Goal: Task Accomplishment & Management: Complete application form

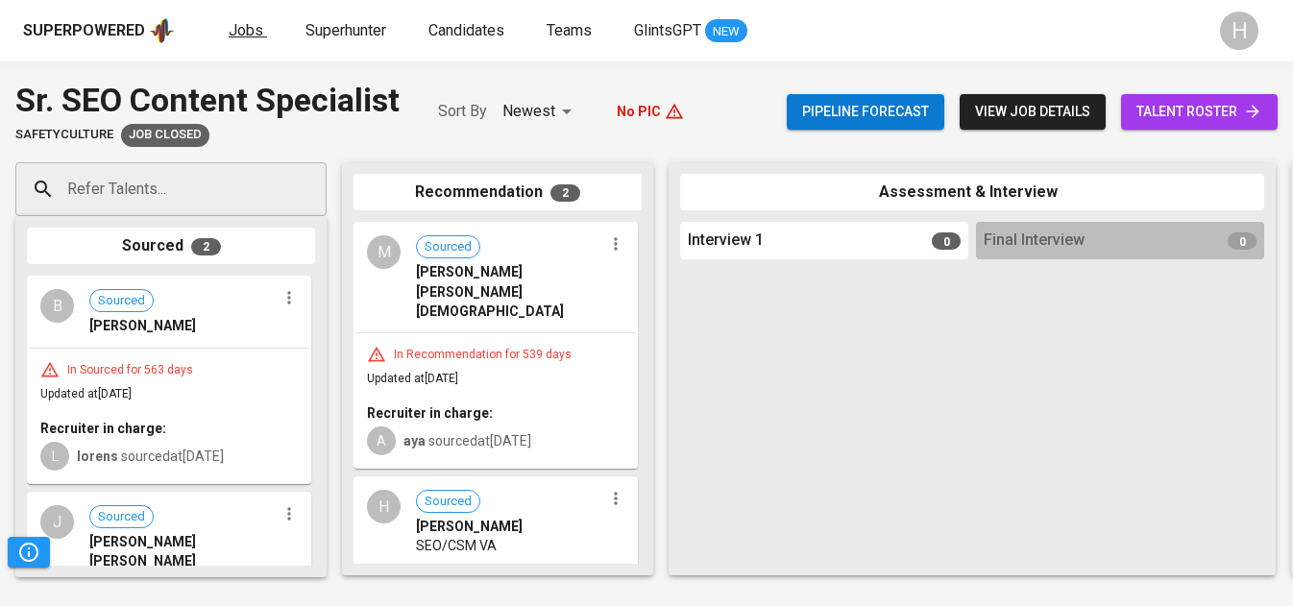
click at [241, 36] on span "Jobs" at bounding box center [246, 30] width 35 height 18
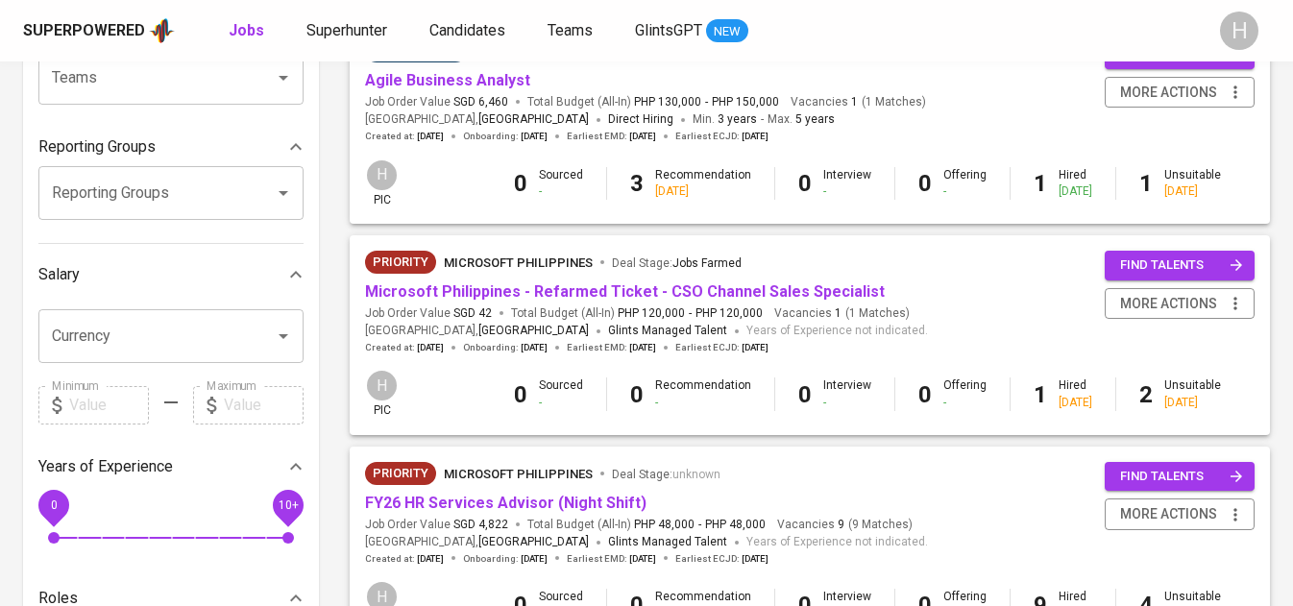
scroll to position [705, 0]
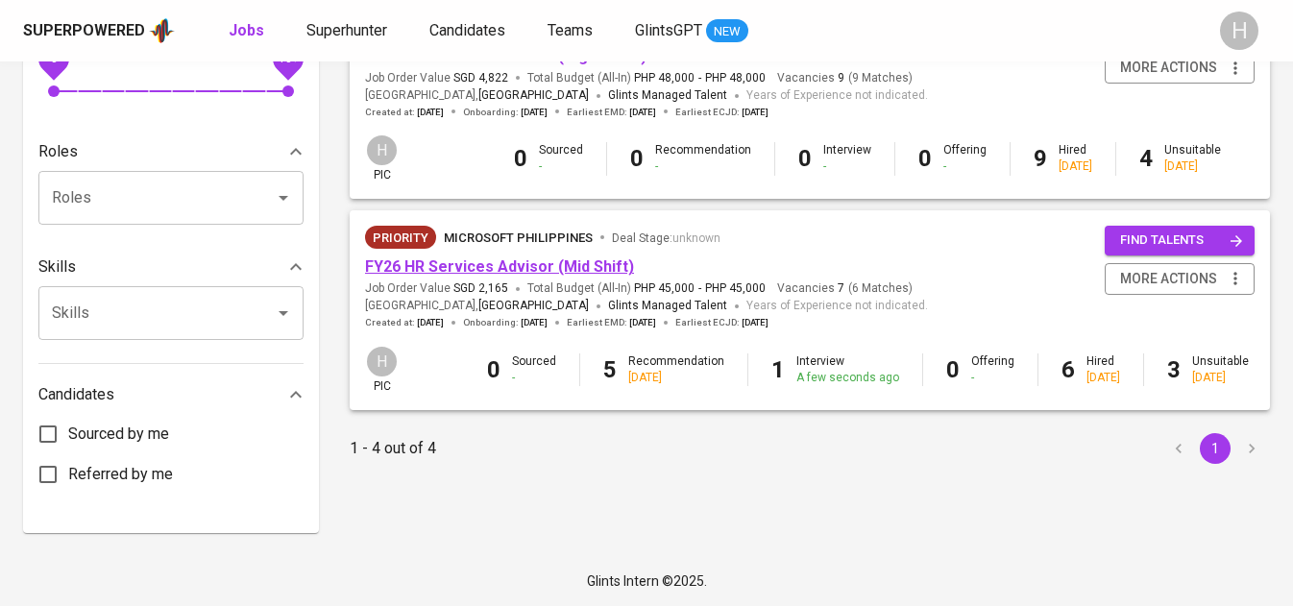
click at [575, 270] on link "FY26 HR Services Advisor (Mid Shift)" at bounding box center [499, 266] width 269 height 18
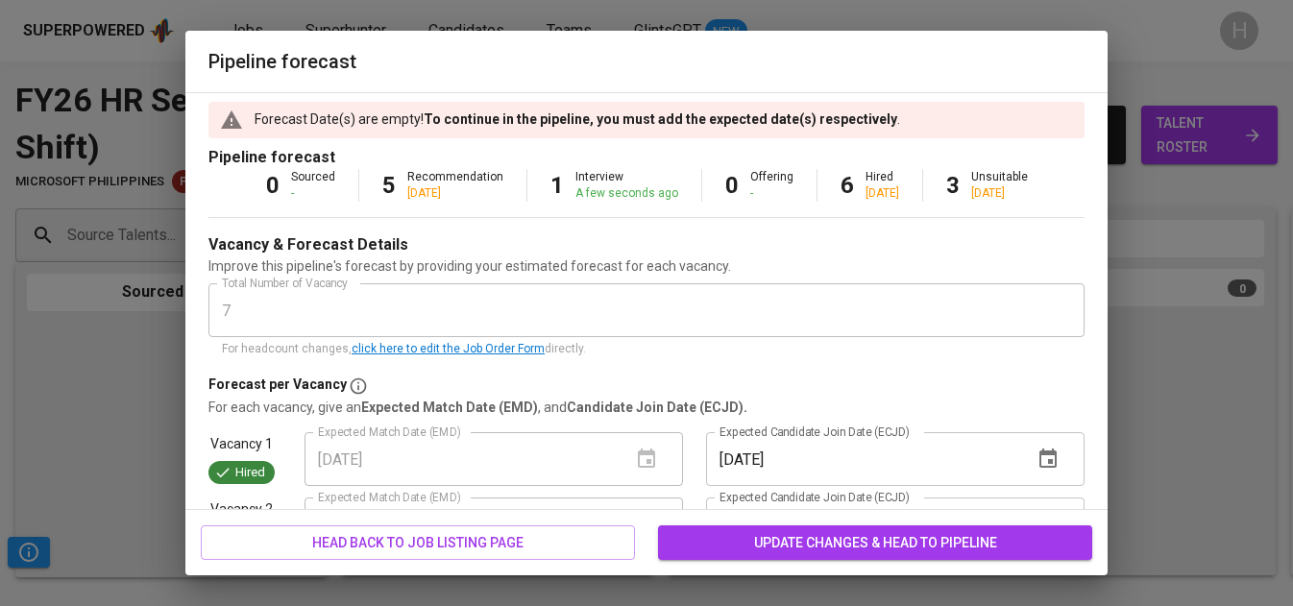
scroll to position [467, 0]
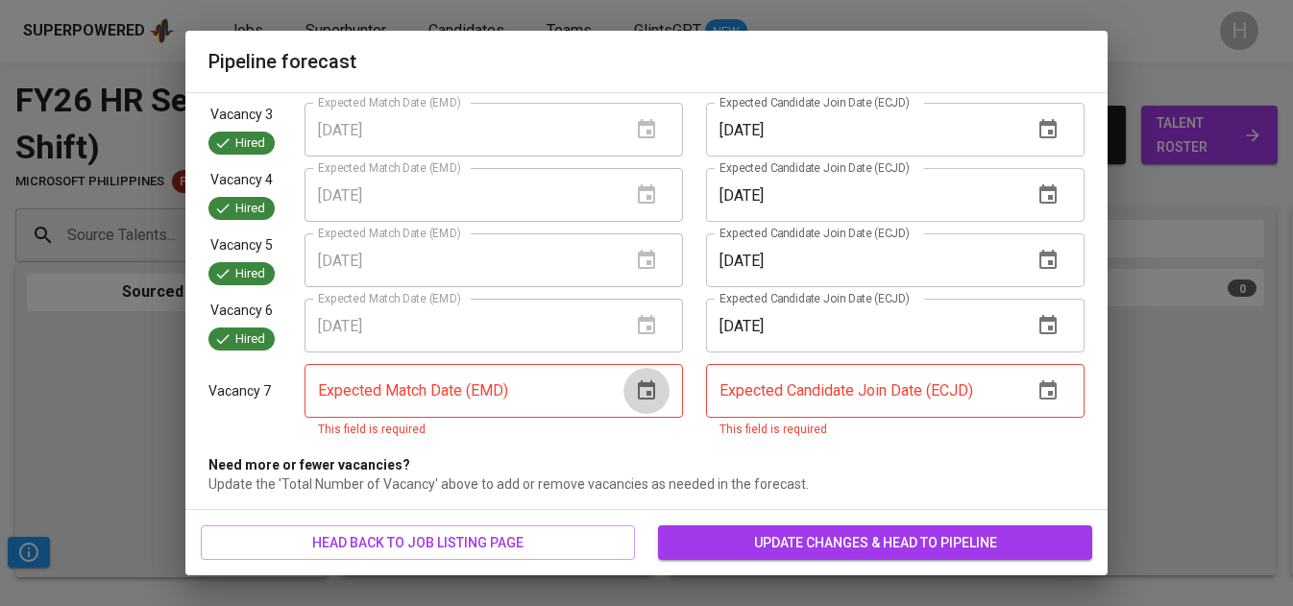
click at [647, 397] on icon "button" at bounding box center [646, 391] width 23 height 23
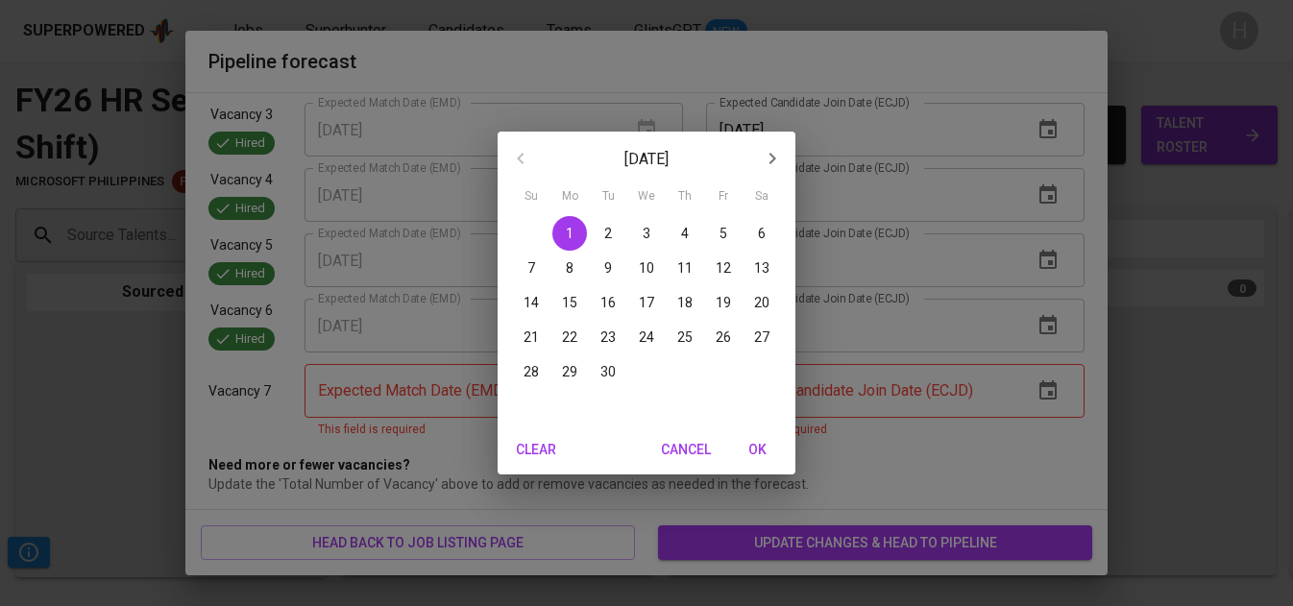
click at [728, 298] on p "19" at bounding box center [723, 302] width 15 height 19
type input "09/19/2025"
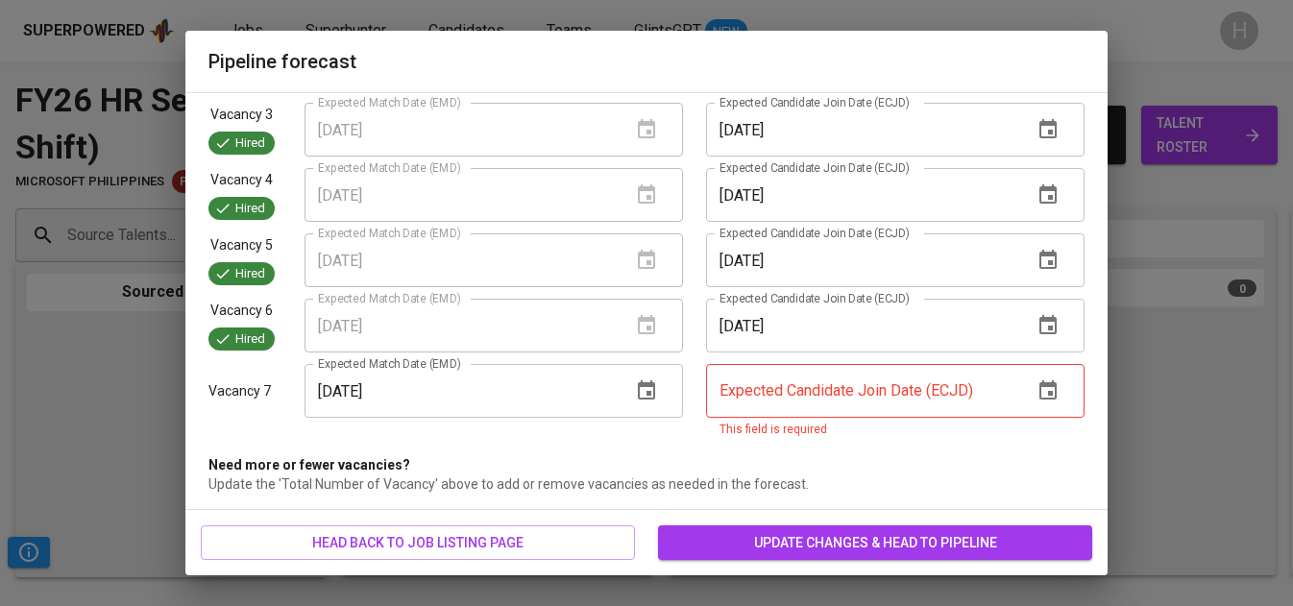
click at [823, 391] on input "text" at bounding box center [861, 391] width 311 height 54
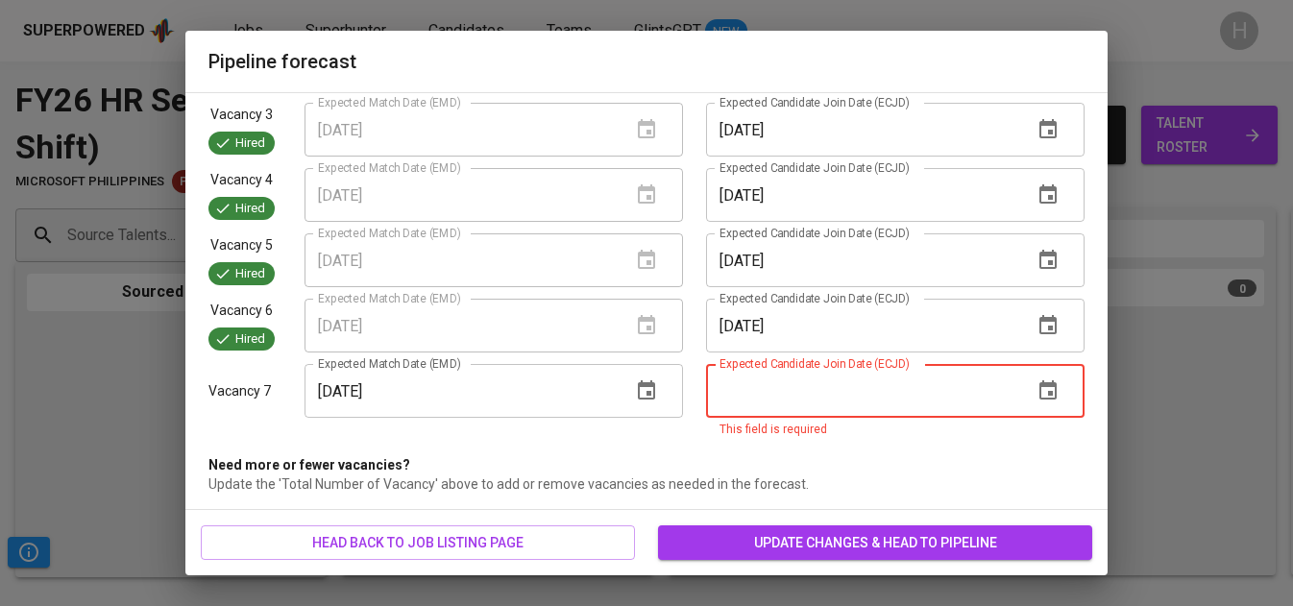
click at [1053, 378] on button "button" at bounding box center [1048, 391] width 46 height 46
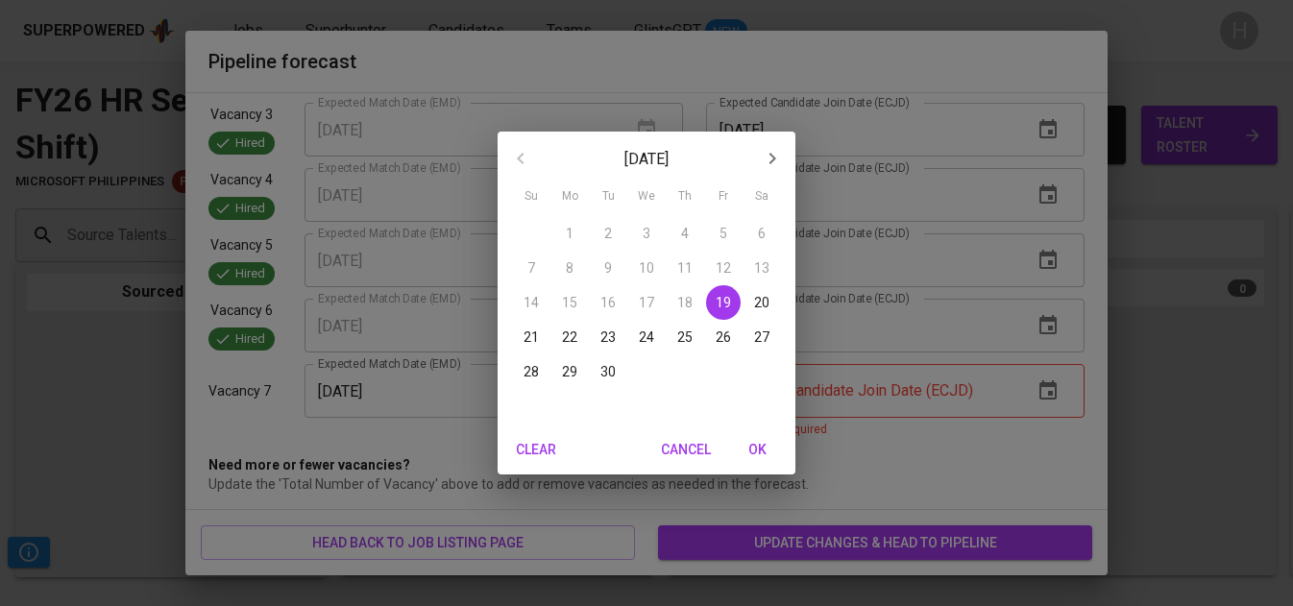
click at [753, 441] on span "OK" at bounding box center [757, 450] width 46 height 24
type input "09/19/2025"
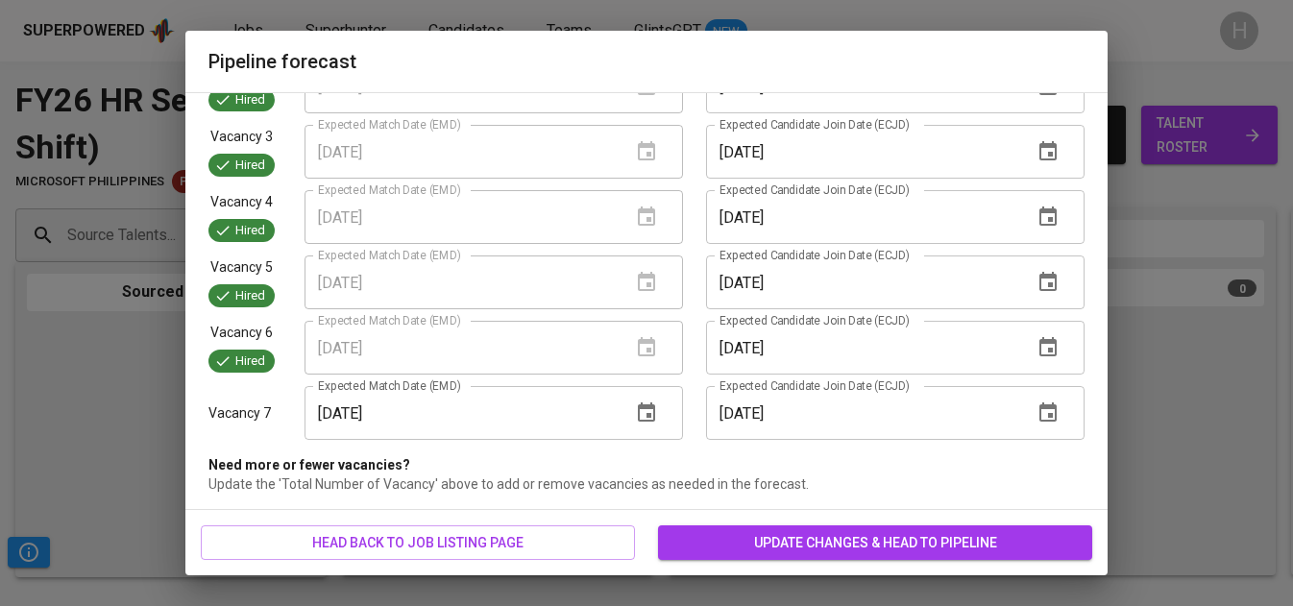
click at [794, 551] on span "update changes & head to pipeline" at bounding box center [876, 543] width 404 height 24
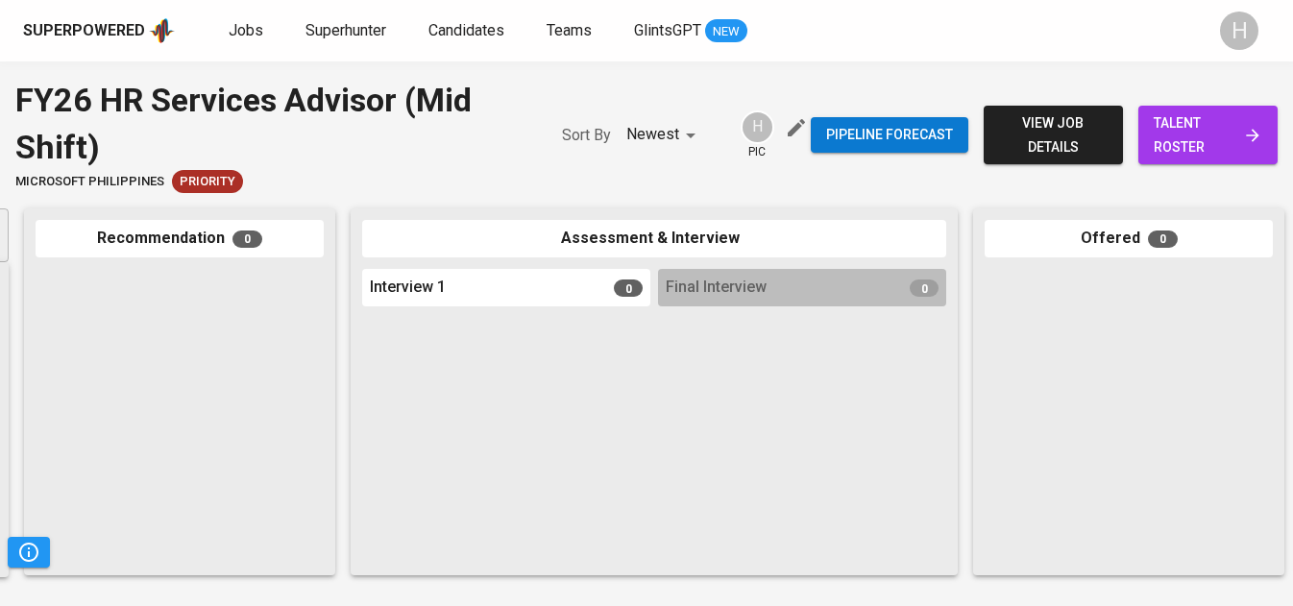
scroll to position [0, 0]
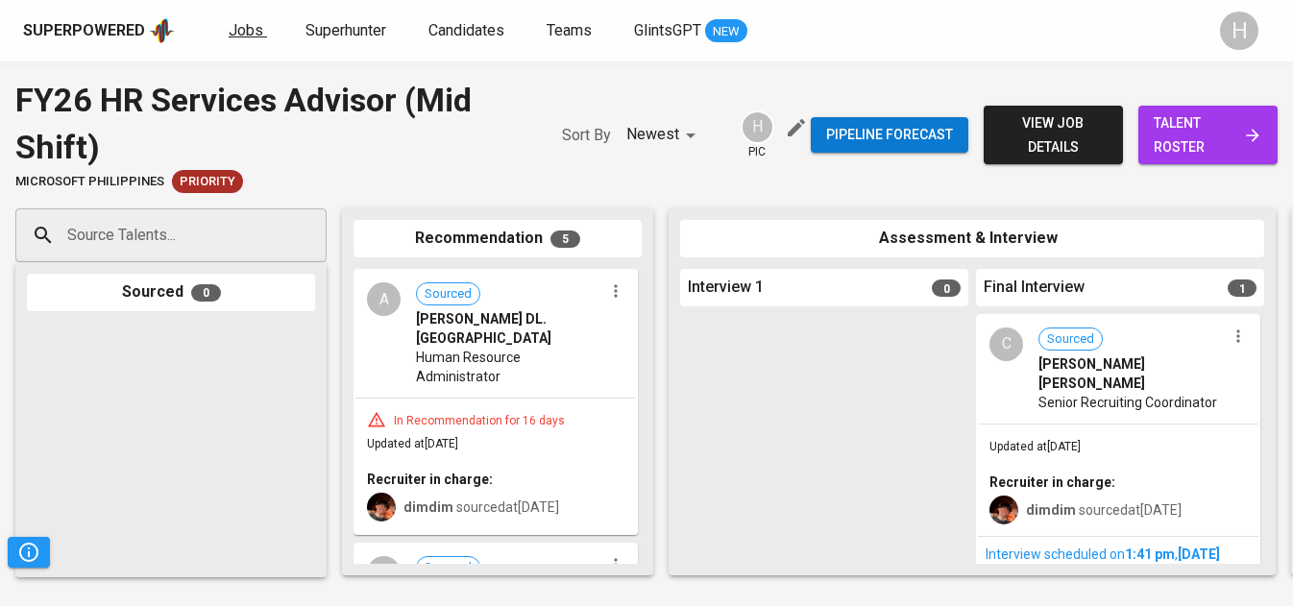
click at [258, 31] on span "Jobs" at bounding box center [246, 30] width 35 height 18
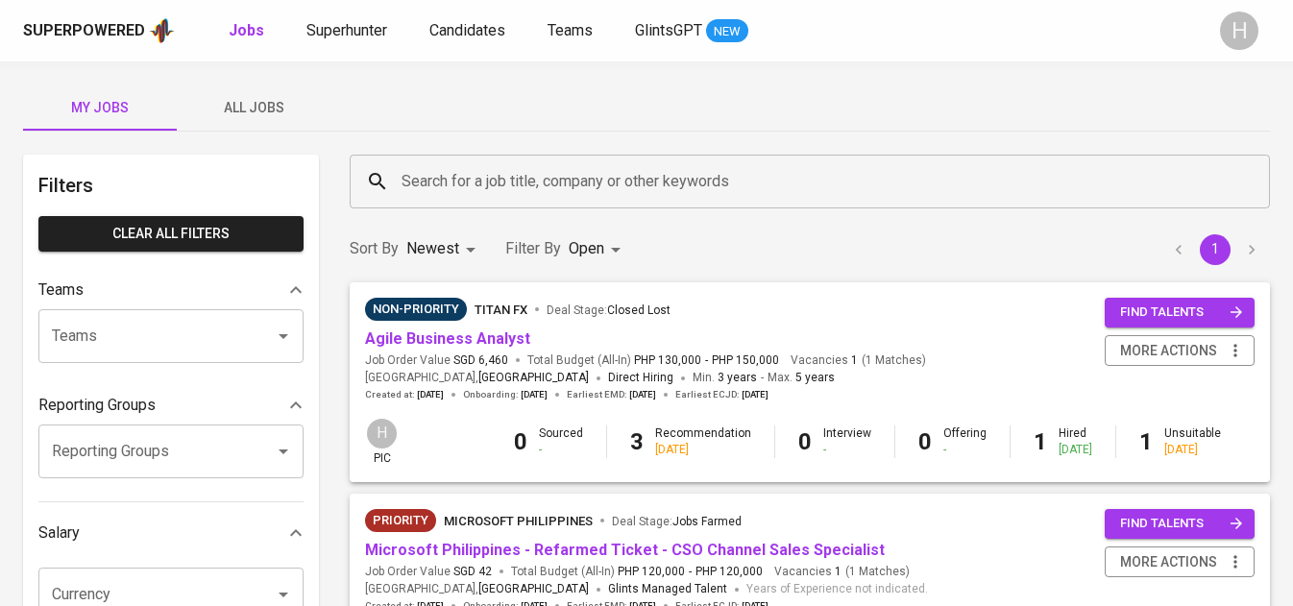
scroll to position [61, 0]
